Goal: Navigation & Orientation: Find specific page/section

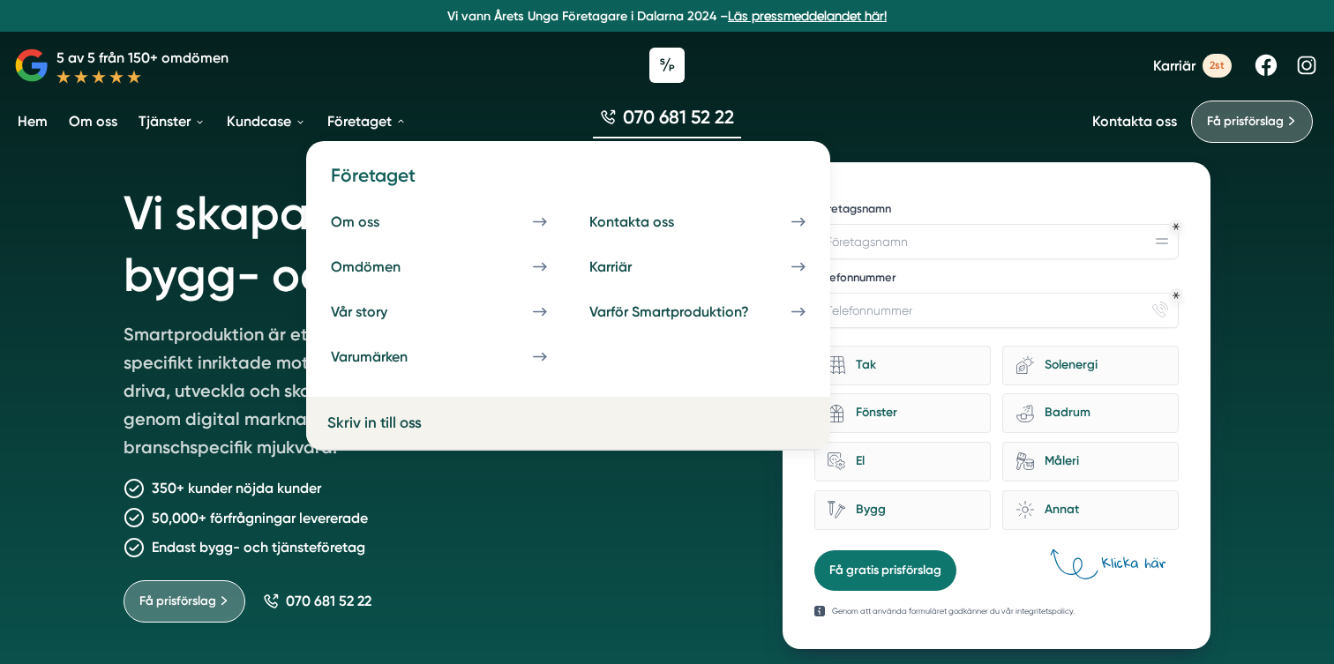
click at [362, 119] on link "Företaget" at bounding box center [367, 121] width 86 height 45
